Goal: Entertainment & Leisure: Consume media (video, audio)

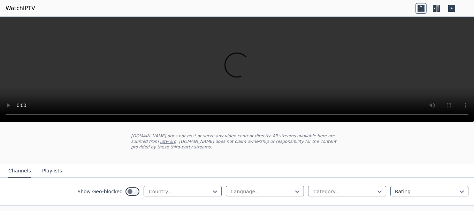
scroll to position [70, 0]
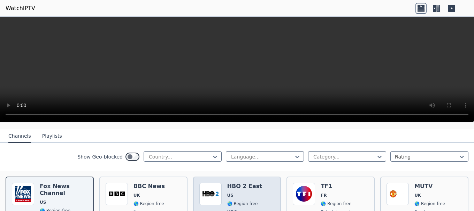
click at [227, 193] on span "US" at bounding box center [230, 196] width 6 height 6
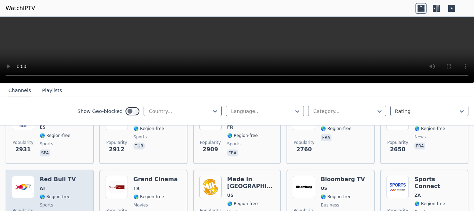
scroll to position [279, 0]
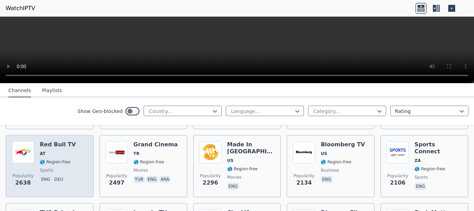
click at [65, 176] on span "eng deu" at bounding box center [58, 180] width 36 height 8
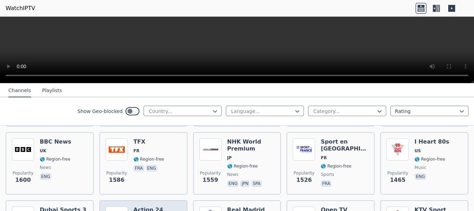
scroll to position [522, 0]
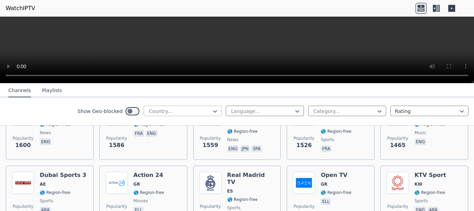
click at [176, 106] on div "Country..." at bounding box center [183, 111] width 78 height 10
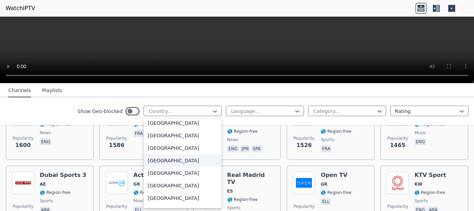
scroll to position [2325, 0]
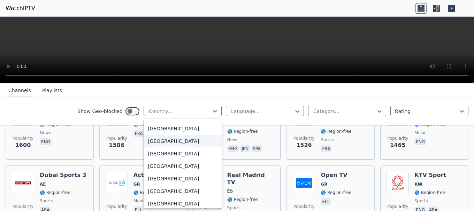
click at [158, 147] on div "[GEOGRAPHIC_DATA]" at bounding box center [183, 141] width 78 height 13
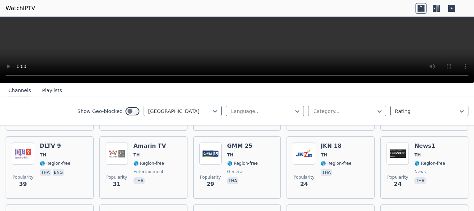
scroll to position [174, 0]
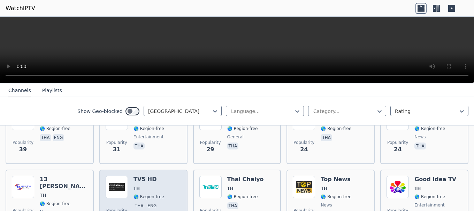
click at [166, 176] on div "Popularity 21 TV5 HD TH 🌎 Region-free tha eng" at bounding box center [144, 201] width 76 height 50
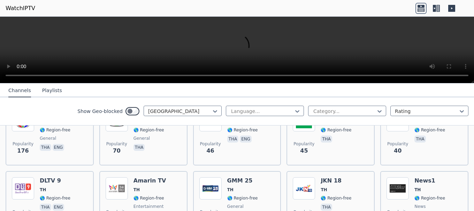
scroll to position [35, 0]
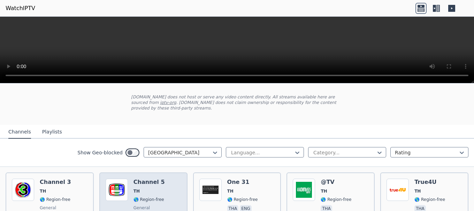
click at [128, 181] on div "Popularity 70 Channel 5 TH 🌎 Region-free general tha" at bounding box center [144, 204] width 76 height 50
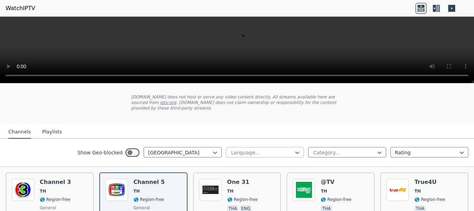
scroll to position [0, 0]
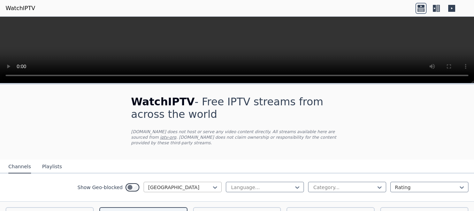
click at [149, 182] on div "[GEOGRAPHIC_DATA]" at bounding box center [183, 187] width 78 height 10
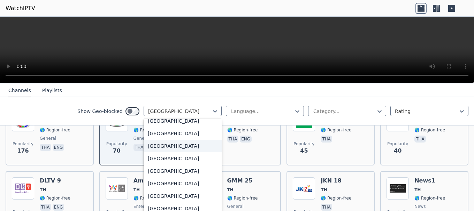
scroll to position [1069, 0]
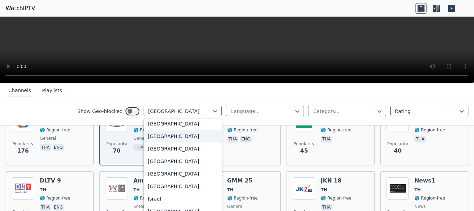
click at [153, 143] on div "[GEOGRAPHIC_DATA]" at bounding box center [183, 136] width 78 height 13
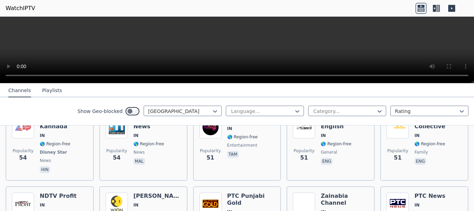
scroll to position [836, 0]
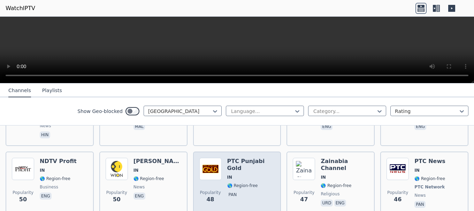
click at [254, 158] on h6 "PTC Punjabi Gold" at bounding box center [251, 165] width 48 height 14
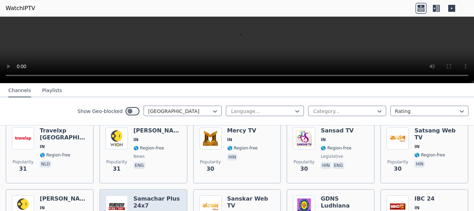
scroll to position [1289, 0]
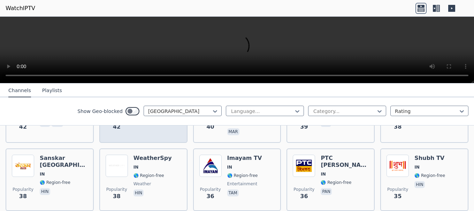
scroll to position [1012, 0]
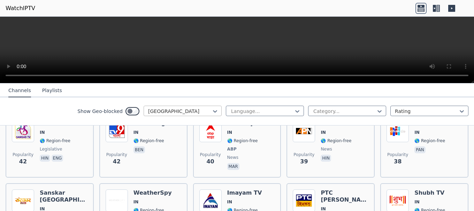
click at [169, 108] on div at bounding box center [179, 111] width 63 height 7
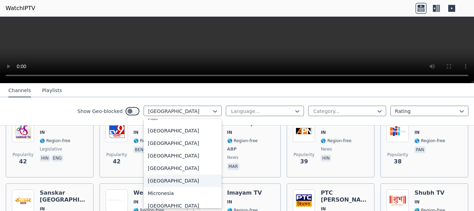
scroll to position [1533, 0]
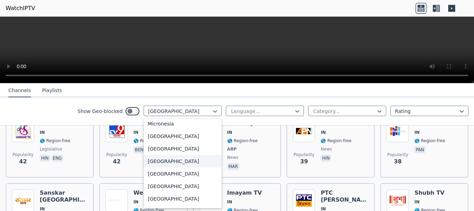
click at [158, 168] on div "[GEOGRAPHIC_DATA]" at bounding box center [183, 161] width 78 height 13
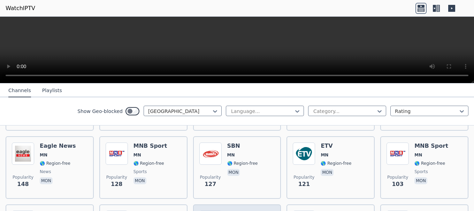
scroll to position [174, 0]
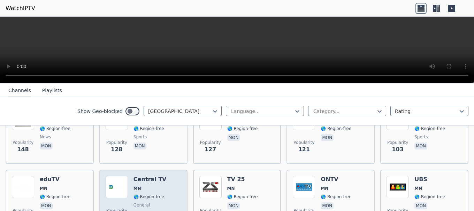
click at [118, 184] on img at bounding box center [117, 187] width 22 height 22
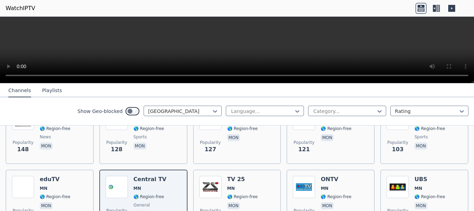
drag, startPoint x: 222, startPoint y: 150, endPoint x: 449, endPoint y: 30, distance: 257.1
click at [449, 30] on video at bounding box center [237, 50] width 474 height 67
drag, startPoint x: 449, startPoint y: 30, endPoint x: 449, endPoint y: 71, distance: 40.8
click at [449, 30] on video at bounding box center [237, 50] width 474 height 67
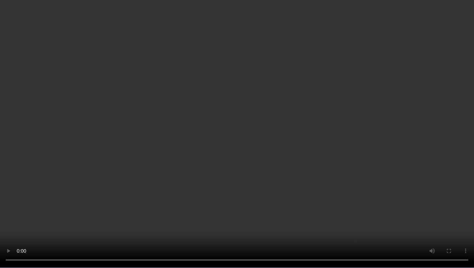
drag, startPoint x: 250, startPoint y: 132, endPoint x: 250, endPoint y: 138, distance: 5.9
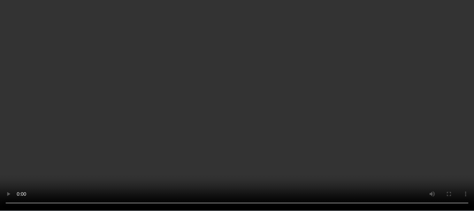
scroll to position [250, 0]
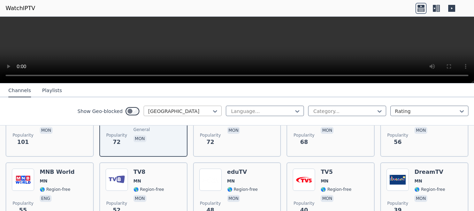
click at [156, 108] on div at bounding box center [179, 111] width 63 height 7
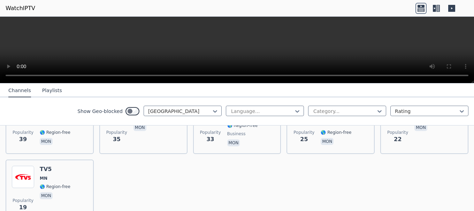
scroll to position [319, 0]
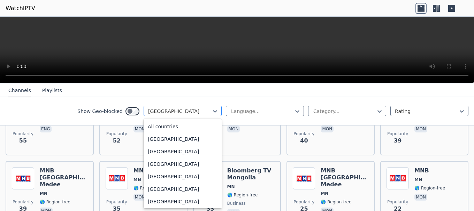
click at [158, 111] on div at bounding box center [179, 111] width 63 height 7
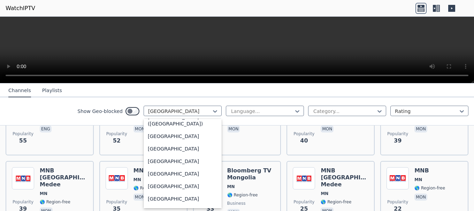
scroll to position [1662, 0]
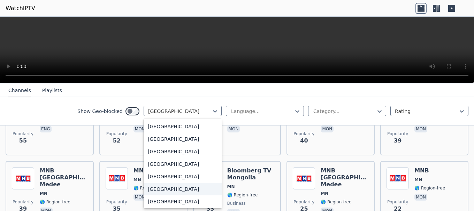
click at [150, 189] on div "[GEOGRAPHIC_DATA]" at bounding box center [183, 189] width 78 height 13
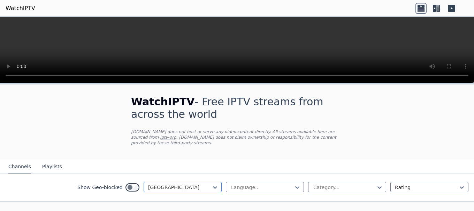
scroll to position [20, 0]
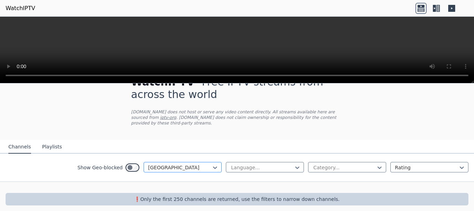
click at [170, 164] on div at bounding box center [179, 167] width 63 height 7
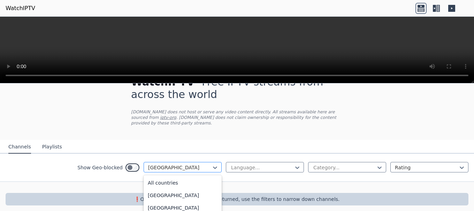
scroll to position [1638, 0]
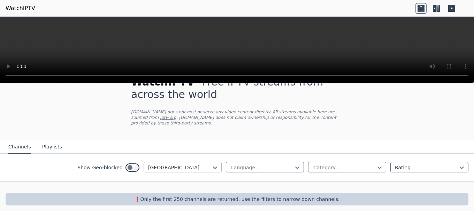
drag, startPoint x: 157, startPoint y: 189, endPoint x: 149, endPoint y: 157, distance: 33.2
click at [149, 162] on div "[GEOGRAPHIC_DATA]" at bounding box center [183, 167] width 78 height 10
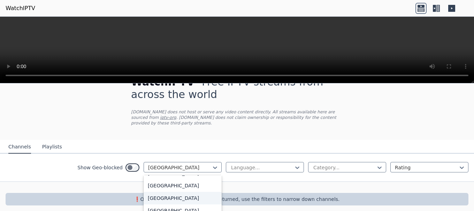
scroll to position [2196, 0]
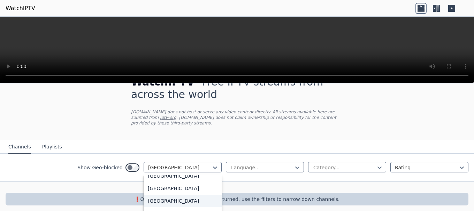
click at [154, 195] on div "[GEOGRAPHIC_DATA]" at bounding box center [183, 201] width 78 height 13
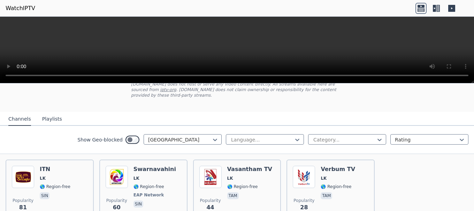
scroll to position [83, 0]
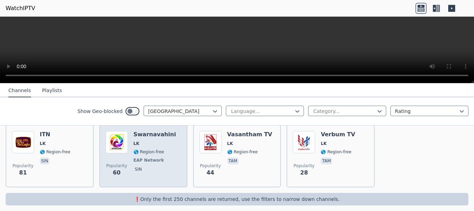
click at [146, 166] on span "sin" at bounding box center [154, 170] width 42 height 8
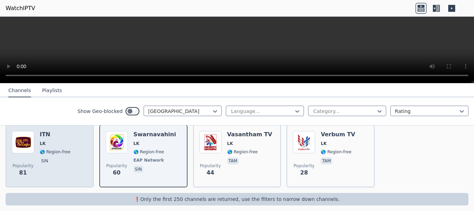
click at [76, 161] on div "Popularity 81 ITN LK 🌎 Region-free sin" at bounding box center [50, 156] width 76 height 50
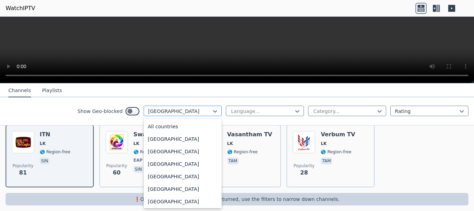
click at [163, 112] on div at bounding box center [179, 111] width 63 height 7
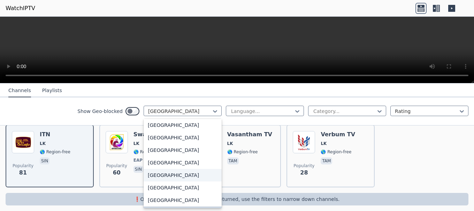
click at [163, 176] on div "[GEOGRAPHIC_DATA]" at bounding box center [183, 175] width 78 height 13
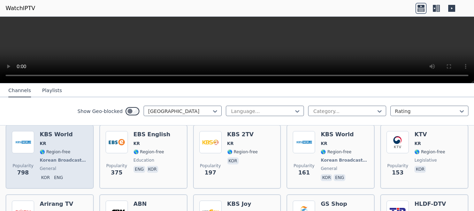
click at [60, 166] on span "general" at bounding box center [64, 169] width 48 height 6
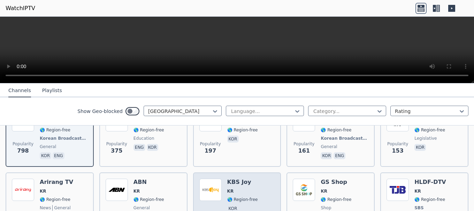
scroll to position [139, 0]
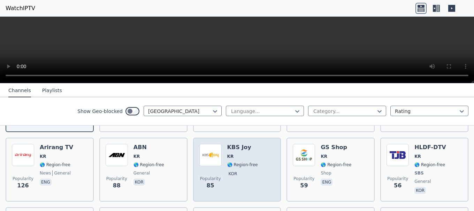
click at [213, 162] on div "Popularity 85" at bounding box center [210, 170] width 22 height 52
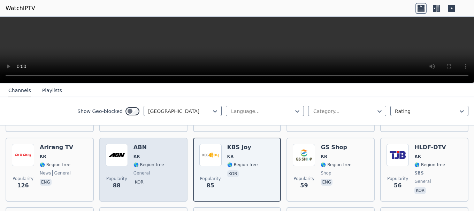
click at [170, 150] on div "Popularity 88 ABN KR 🌎 Region-free general kor" at bounding box center [144, 170] width 76 height 52
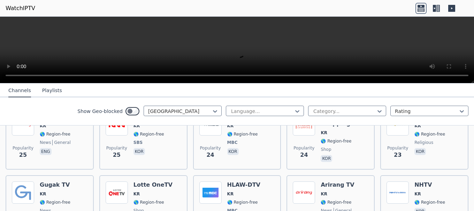
scroll to position [592, 0]
